Goal: Task Accomplishment & Management: Use online tool/utility

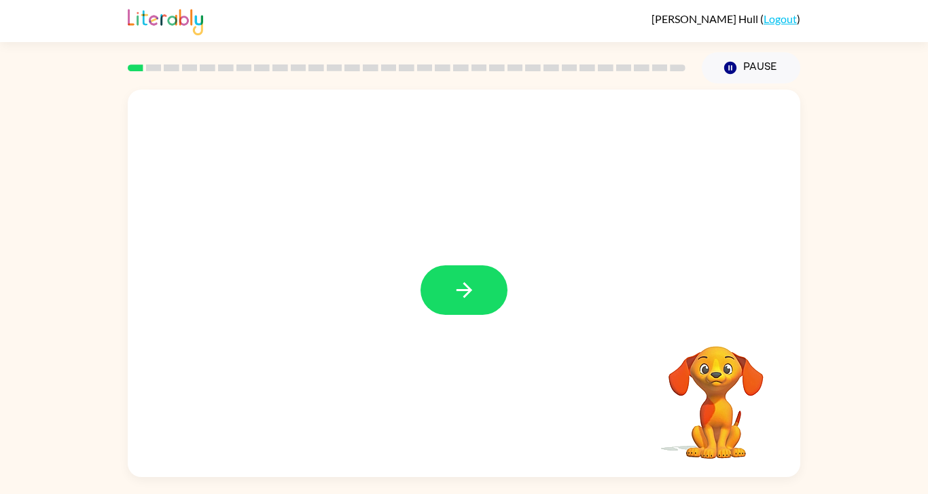
click at [471, 308] on div at bounding box center [464, 284] width 672 height 388
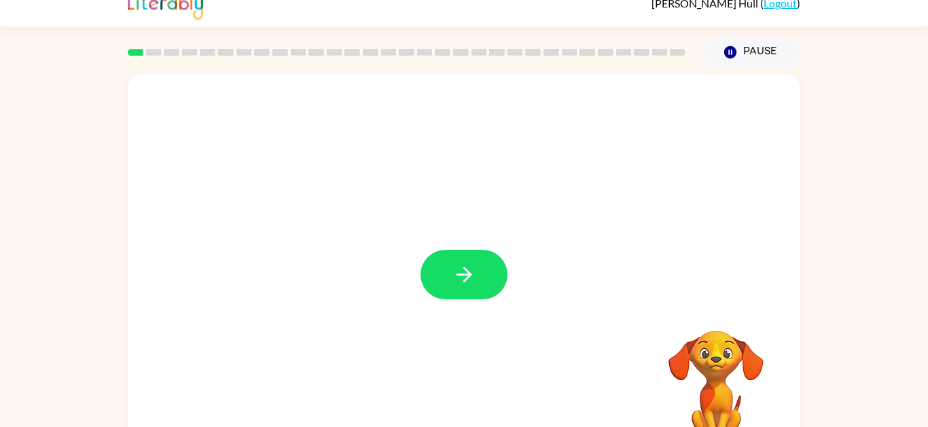
click at [459, 279] on icon "button" at bounding box center [464, 275] width 24 height 24
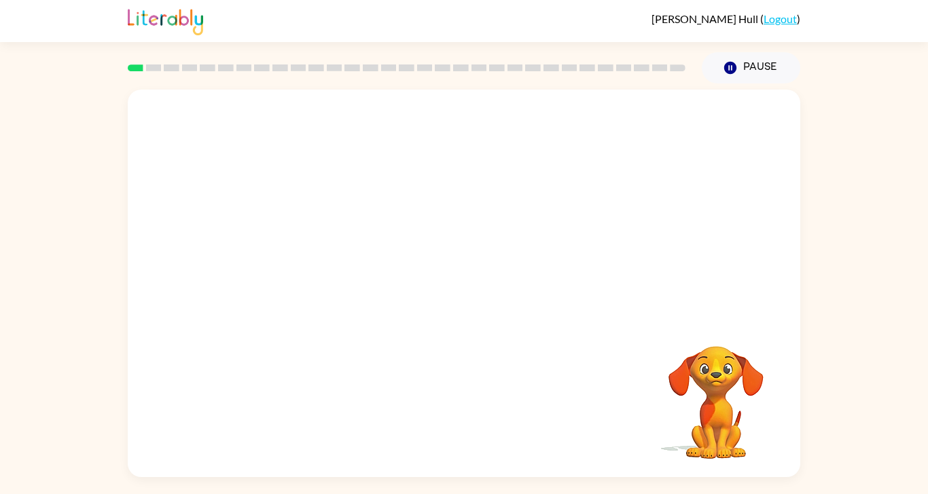
scroll to position [46, 0]
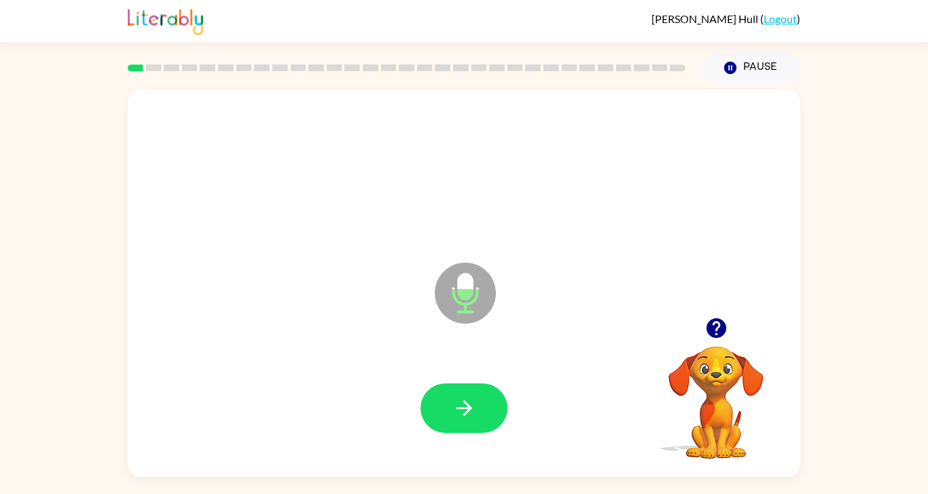
click at [435, 399] on button "button" at bounding box center [463, 409] width 87 height 50
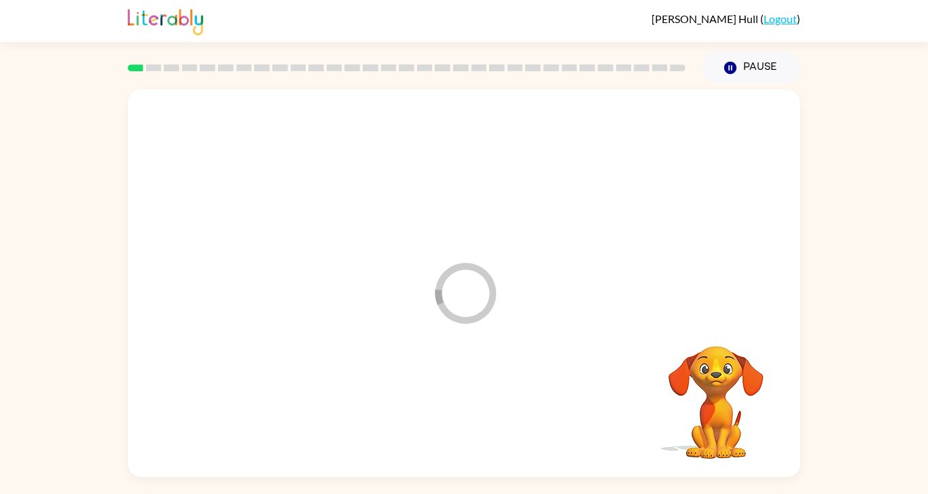
click at [425, 405] on div at bounding box center [463, 408] width 645 height 111
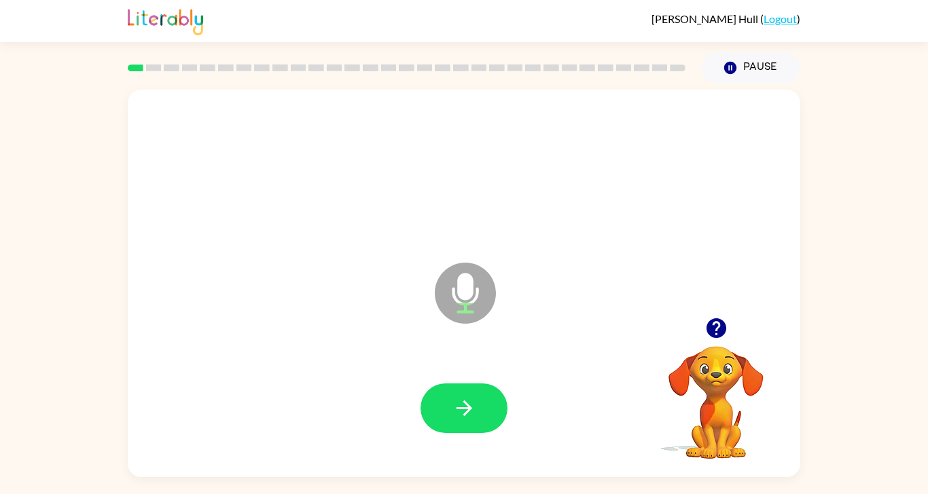
click at [468, 401] on icon "button" at bounding box center [464, 409] width 16 height 16
click at [452, 405] on icon "button" at bounding box center [464, 409] width 24 height 24
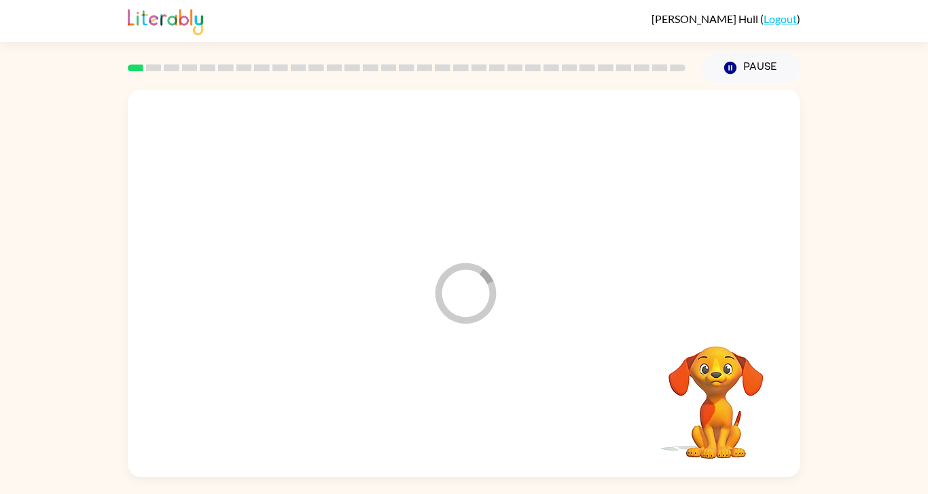
scroll to position [67, 0]
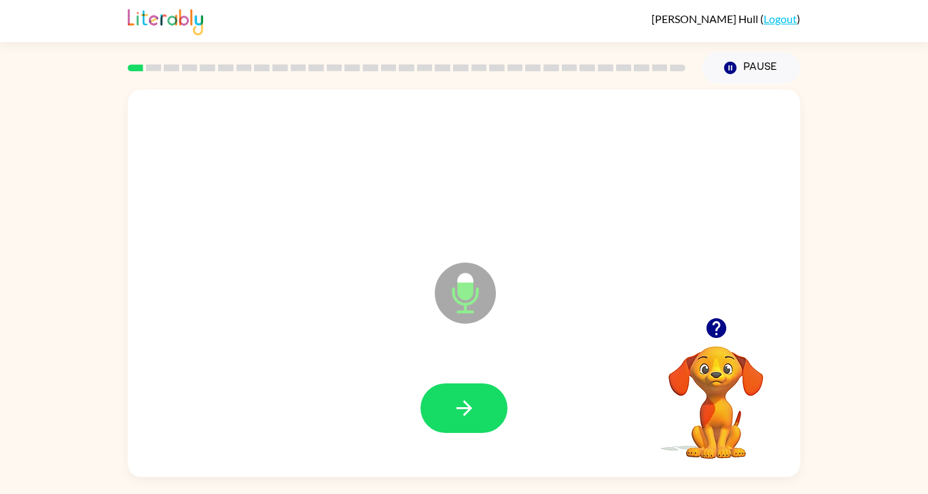
click at [423, 397] on div at bounding box center [463, 409] width 87 height 50
click at [435, 392] on button "button" at bounding box center [463, 409] width 87 height 50
click at [438, 384] on button "button" at bounding box center [463, 409] width 87 height 50
click at [441, 384] on button "button" at bounding box center [463, 409] width 87 height 50
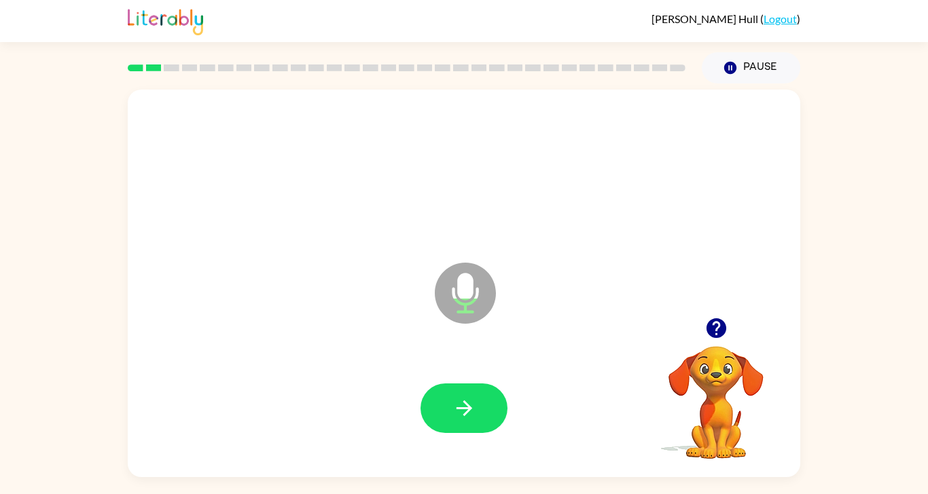
click at [461, 405] on button "button" at bounding box center [463, 409] width 87 height 50
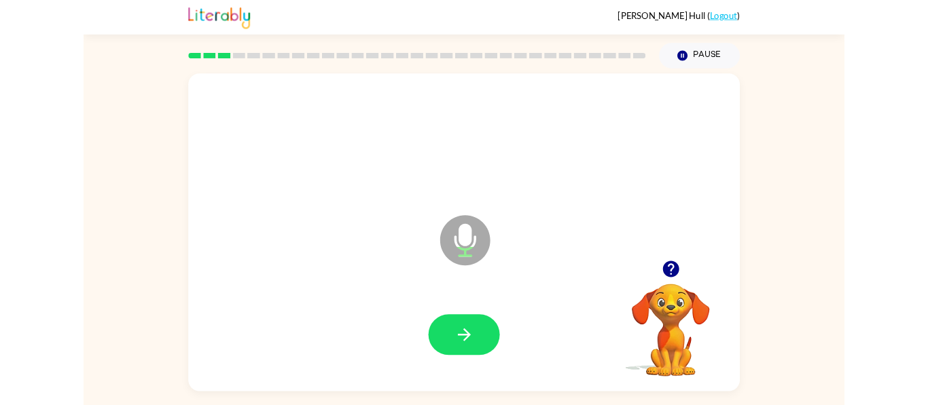
scroll to position [41, 0]
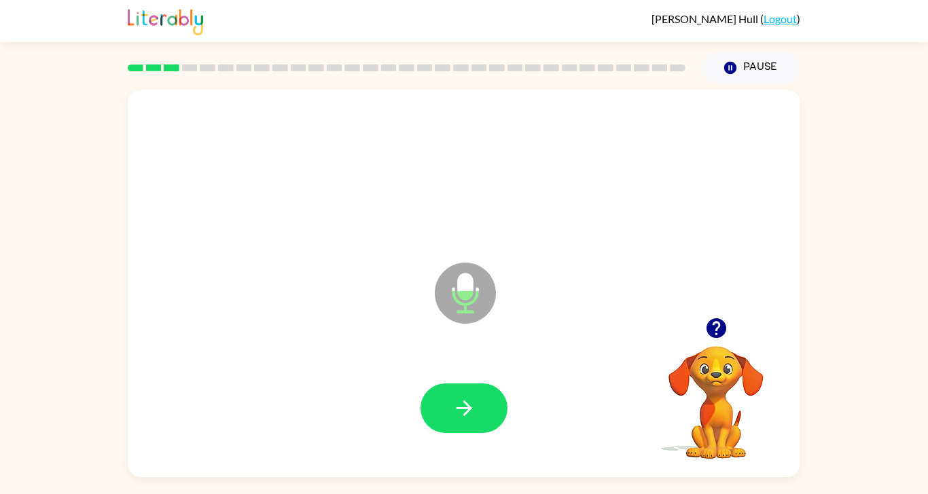
click at [464, 405] on icon "button" at bounding box center [464, 409] width 24 height 24
click at [463, 405] on div at bounding box center [463, 408] width 645 height 111
click at [455, 405] on button "button" at bounding box center [463, 409] width 87 height 50
click at [422, 385] on div at bounding box center [463, 409] width 87 height 50
click at [433, 384] on button "button" at bounding box center [463, 409] width 87 height 50
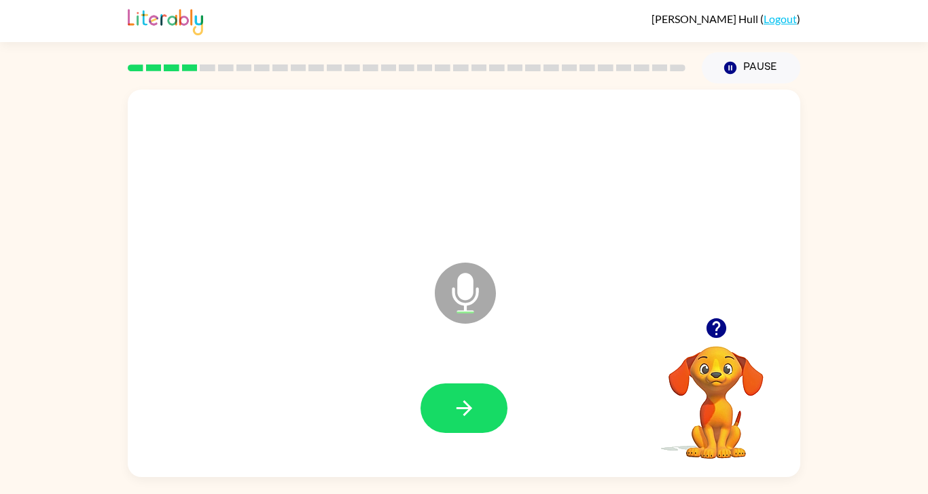
click at [463, 405] on icon "button" at bounding box center [464, 409] width 24 height 24
click at [428, 405] on div at bounding box center [463, 408] width 645 height 111
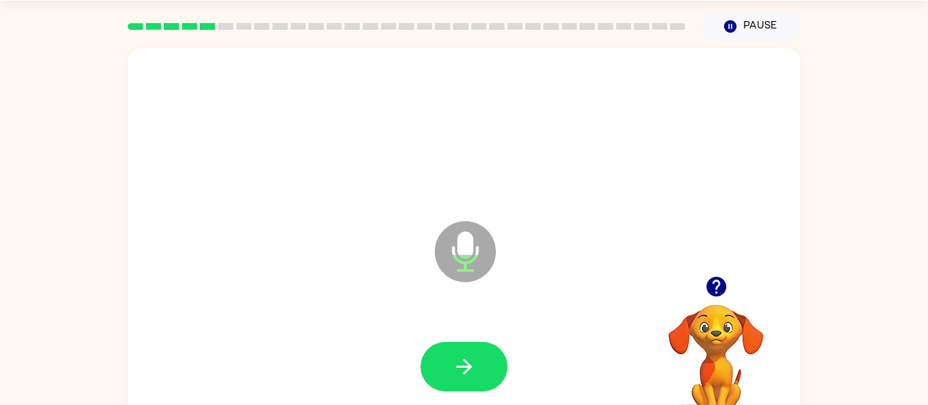
click at [445, 328] on div at bounding box center [463, 367] width 645 height 111
click at [461, 342] on button "button" at bounding box center [463, 367] width 87 height 50
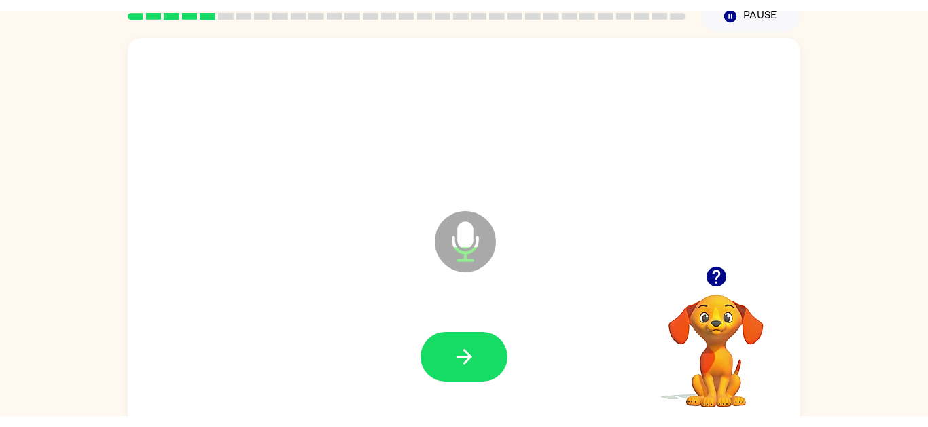
scroll to position [61, 0]
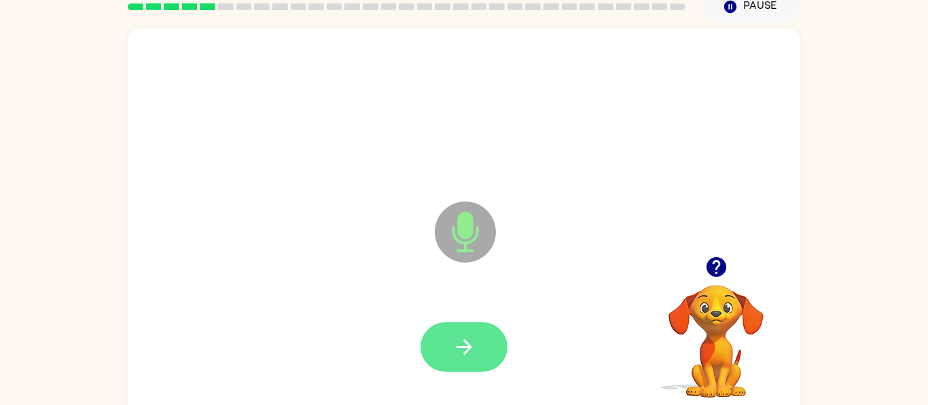
click at [464, 344] on icon "button" at bounding box center [464, 347] width 24 height 24
click at [466, 340] on icon "button" at bounding box center [464, 347] width 24 height 24
click at [450, 360] on button "button" at bounding box center [463, 348] width 87 height 50
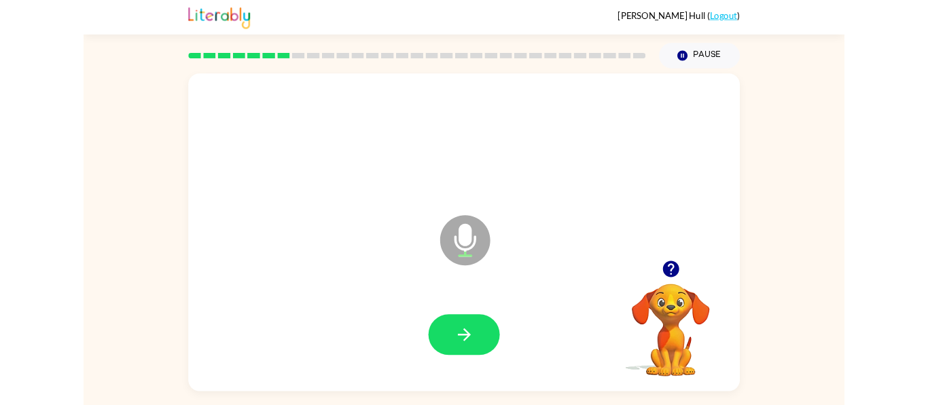
scroll to position [0, 0]
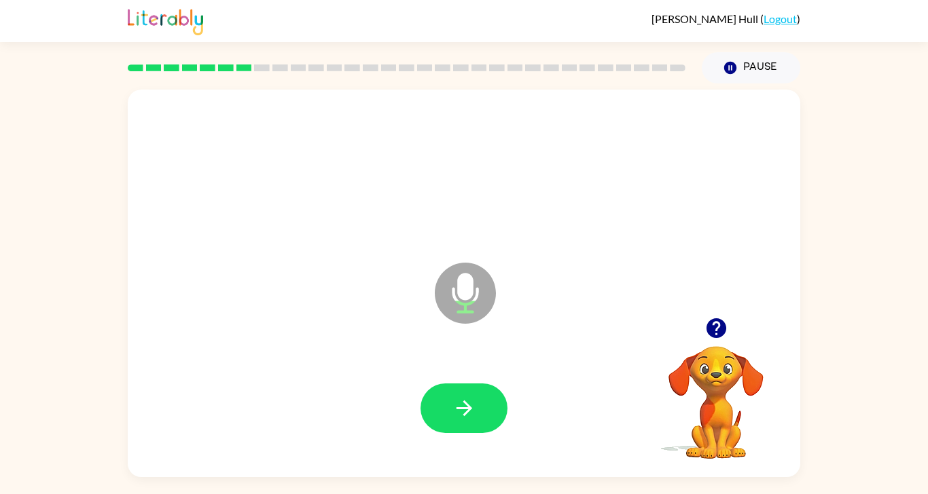
click at [462, 405] on icon "button" at bounding box center [464, 409] width 24 height 24
click at [473, 405] on icon "button" at bounding box center [464, 409] width 24 height 24
click at [488, 405] on div at bounding box center [463, 409] width 87 height 50
click at [462, 405] on button "button" at bounding box center [463, 409] width 87 height 50
click at [463, 405] on icon "button" at bounding box center [464, 409] width 24 height 24
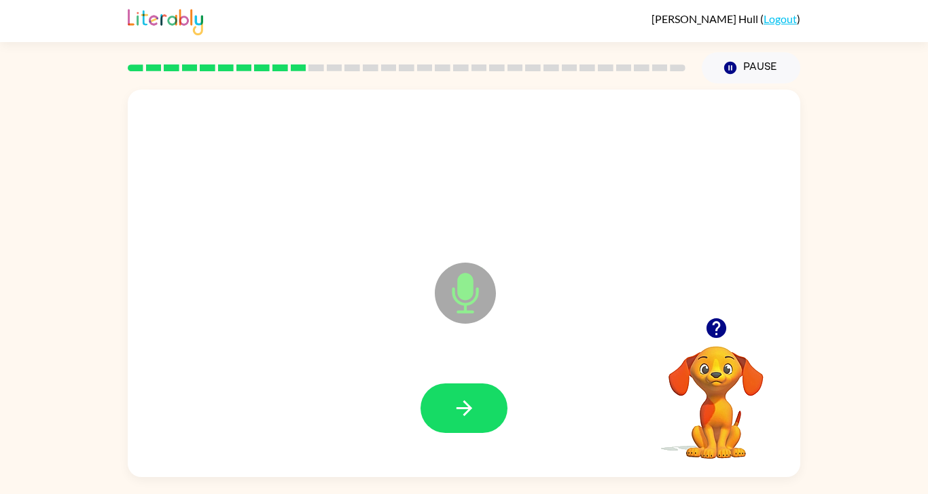
click at [467, 405] on button "button" at bounding box center [463, 409] width 87 height 50
click at [458, 405] on button "button" at bounding box center [463, 409] width 87 height 50
click at [447, 405] on div at bounding box center [463, 409] width 87 height 50
click at [490, 405] on button "button" at bounding box center [463, 409] width 87 height 50
